Goal: Task Accomplishment & Management: Use online tool/utility

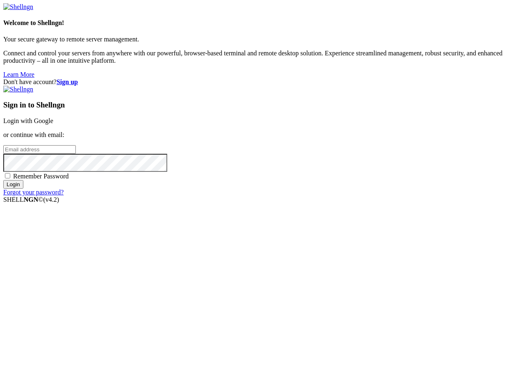
click at [53, 124] on link "Login with Google" at bounding box center [28, 120] width 50 height 7
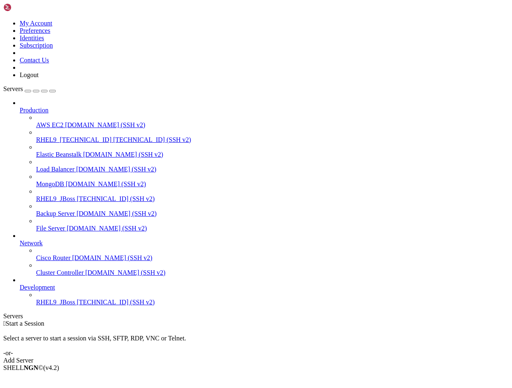
click at [77, 306] on span "[TECHNICAL_ID] (SSH v2)" at bounding box center [116, 302] width 78 height 7
click at [56, 306] on span "RHEL9_JBoss" at bounding box center [55, 302] width 39 height 7
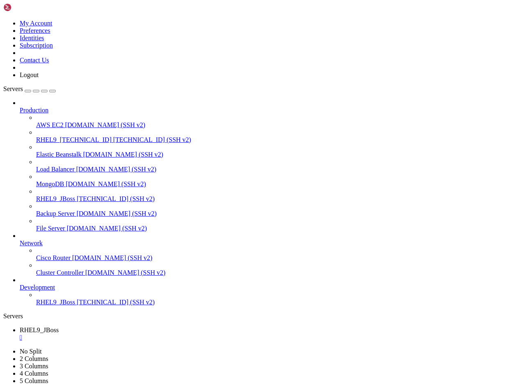
scroll to position [49, 0]
drag, startPoint x: 7, startPoint y: 547, endPoint x: 180, endPoint y: 636, distance: 194.5
drag, startPoint x: 6, startPoint y: 562, endPoint x: 104, endPoint y: 632, distance: 120.3
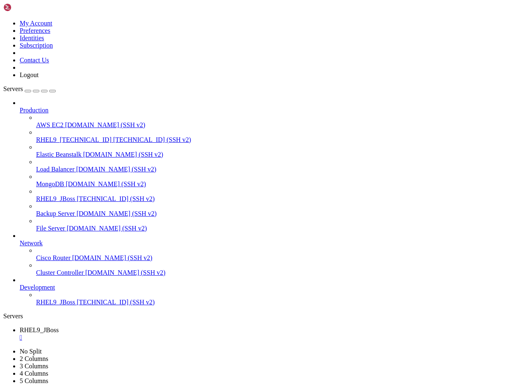
drag, startPoint x: 7, startPoint y: 562, endPoint x: 138, endPoint y: 652, distance: 159.1
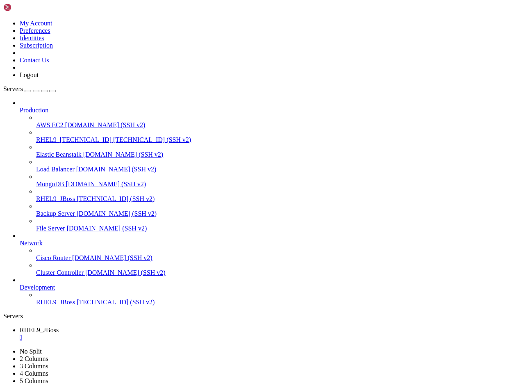
drag, startPoint x: 7, startPoint y: 501, endPoint x: 103, endPoint y: 542, distance: 104.9
drag, startPoint x: 6, startPoint y: 626, endPoint x: 113, endPoint y: 755, distance: 167.2
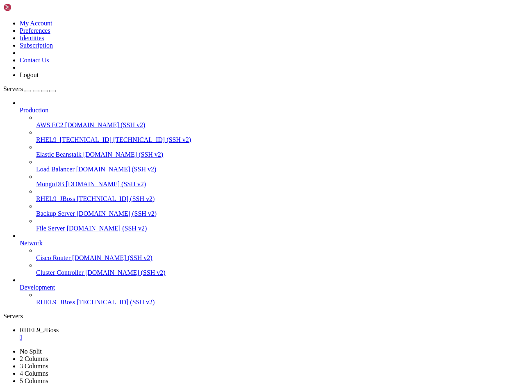
scroll to position [333, 0]
drag, startPoint x: 7, startPoint y: 528, endPoint x: 293, endPoint y: 726, distance: 347.8
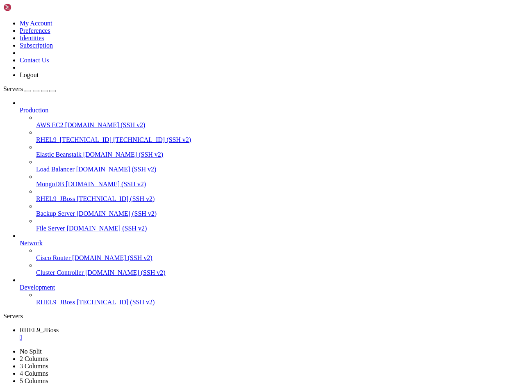
drag, startPoint x: 14, startPoint y: 632, endPoint x: 219, endPoint y: 712, distance: 219.8
drag, startPoint x: 6, startPoint y: 625, endPoint x: 223, endPoint y: 708, distance: 231.9
